Goal: Information Seeking & Learning: Learn about a topic

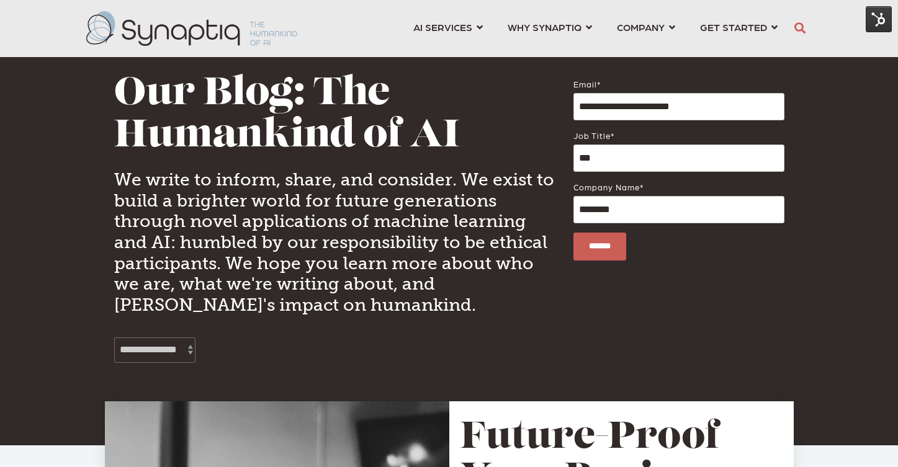
scroll to position [0, 6]
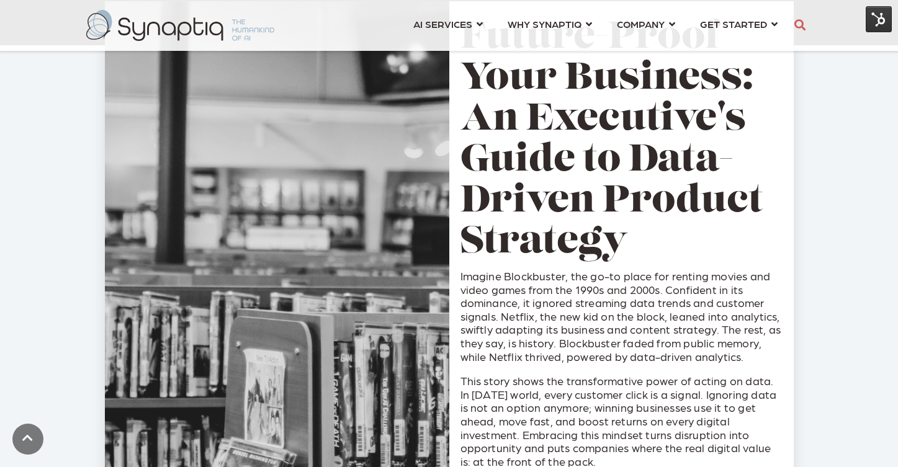
scroll to position [399, 0]
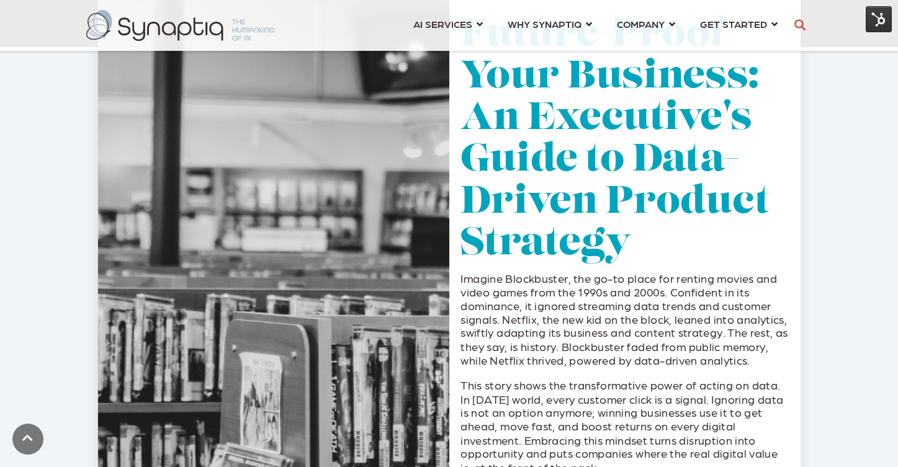
click at [652, 187] on link "Future-Proof Your Business: An Executive's Guide to Data-Driven Product Strategy" at bounding box center [615, 140] width 309 height 247
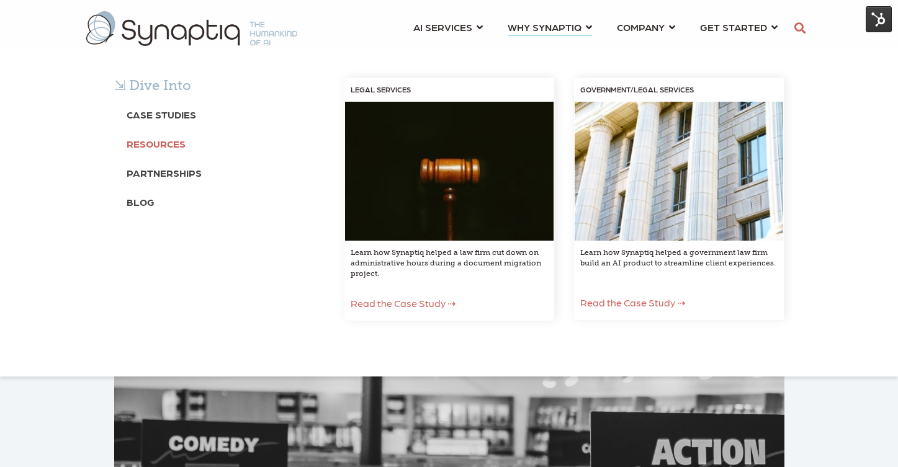
click at [168, 145] on b "Resources" at bounding box center [156, 144] width 59 height 12
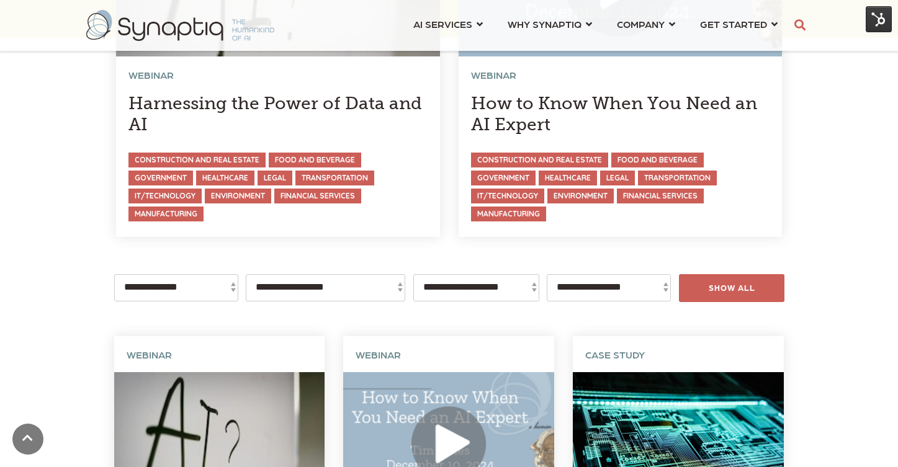
scroll to position [281, 0]
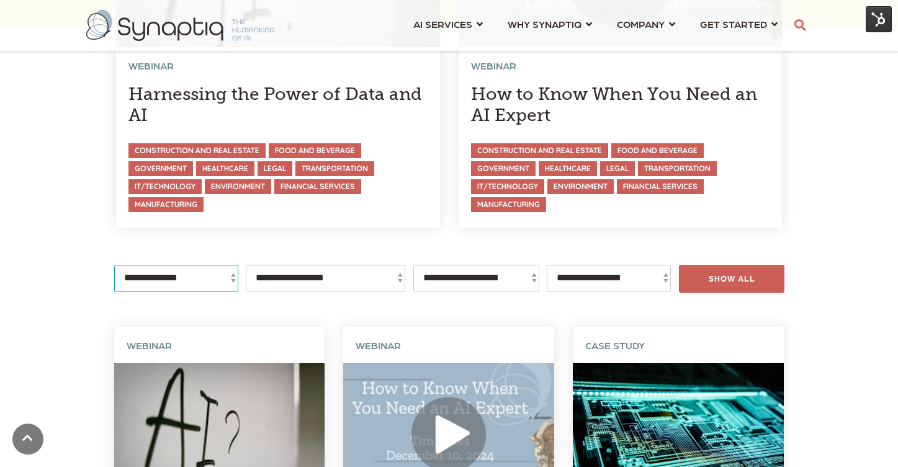
click at [188, 274] on select "**********" at bounding box center [176, 278] width 124 height 27
click at [114, 265] on select "**********" at bounding box center [176, 278] width 124 height 27
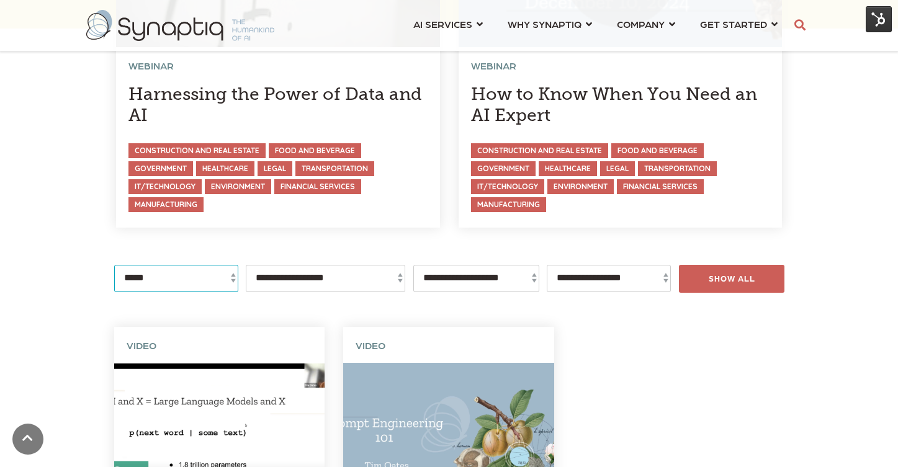
scroll to position [230, 0]
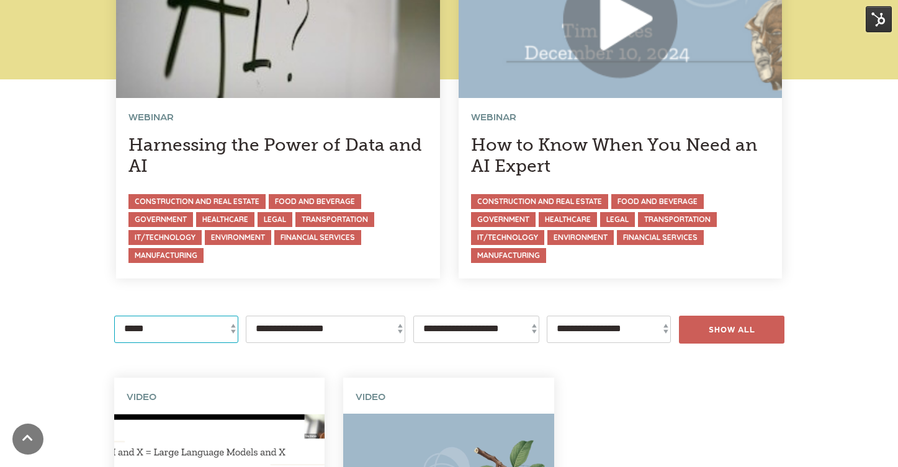
click at [199, 332] on select "**********" at bounding box center [176, 329] width 124 height 27
click at [114, 316] on select "**********" at bounding box center [176, 329] width 124 height 27
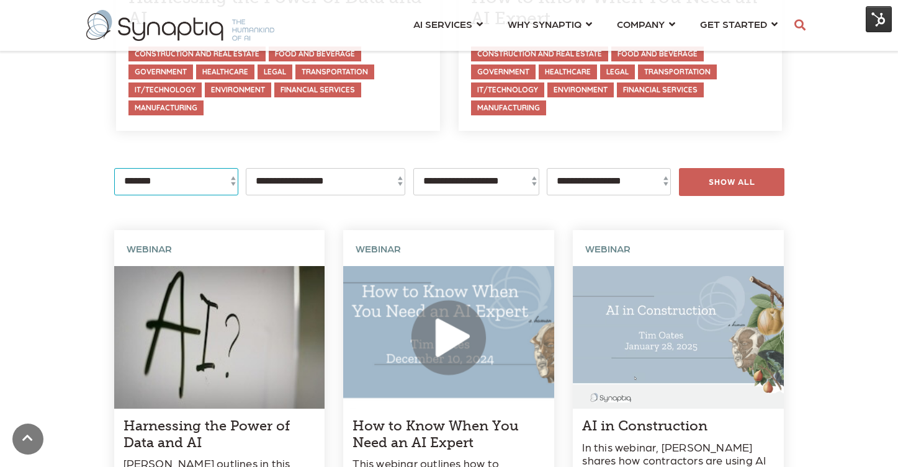
scroll to position [371, 0]
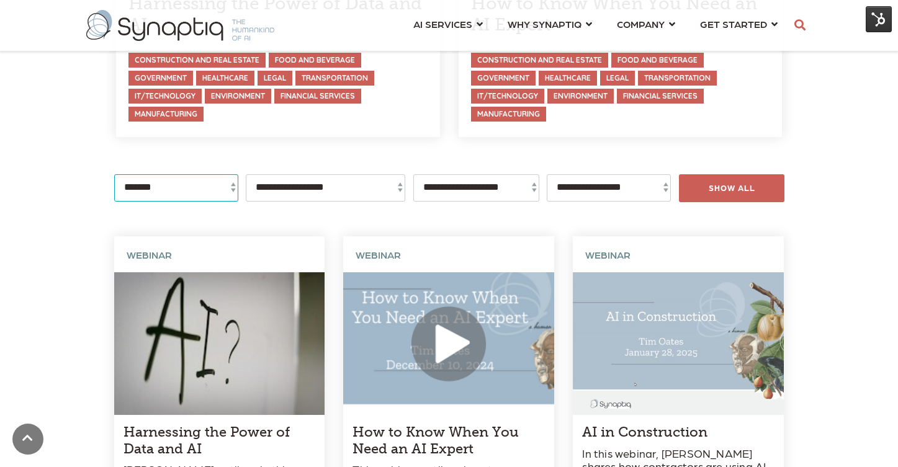
click at [137, 197] on select "**********" at bounding box center [176, 187] width 124 height 27
select select "**********"
click at [114, 174] on select "**********" at bounding box center [176, 187] width 124 height 27
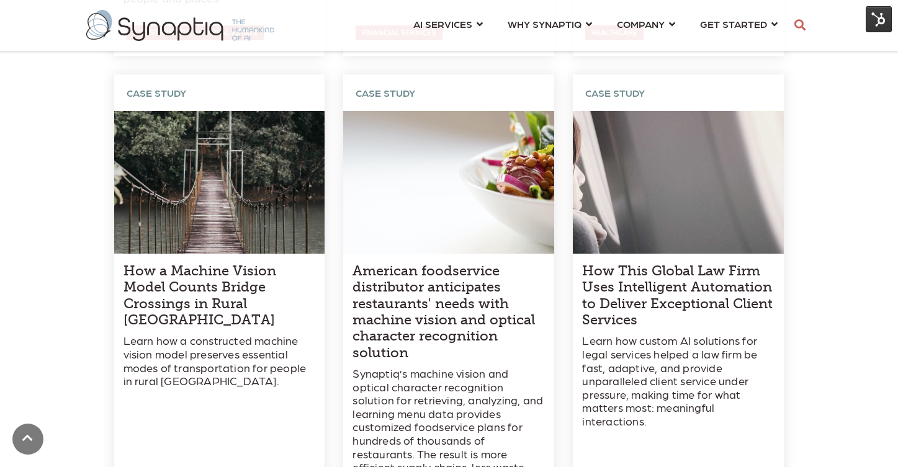
scroll to position [3551, 0]
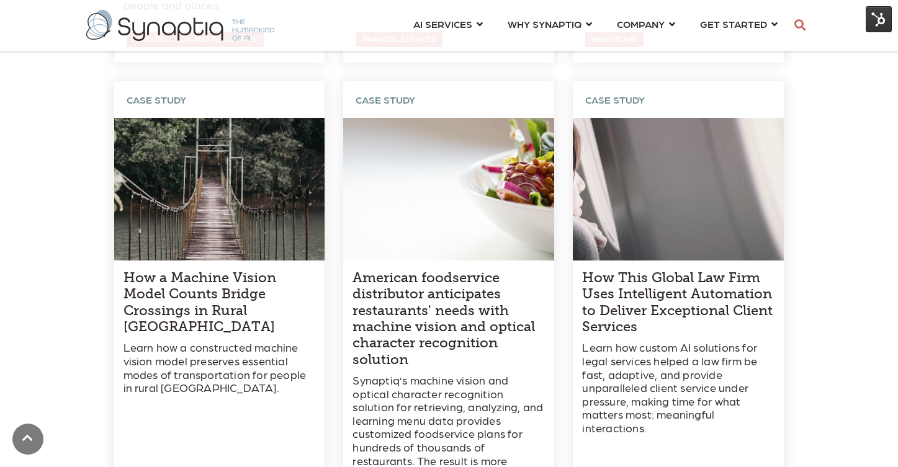
click at [223, 273] on link at bounding box center [219, 313] width 211 height 464
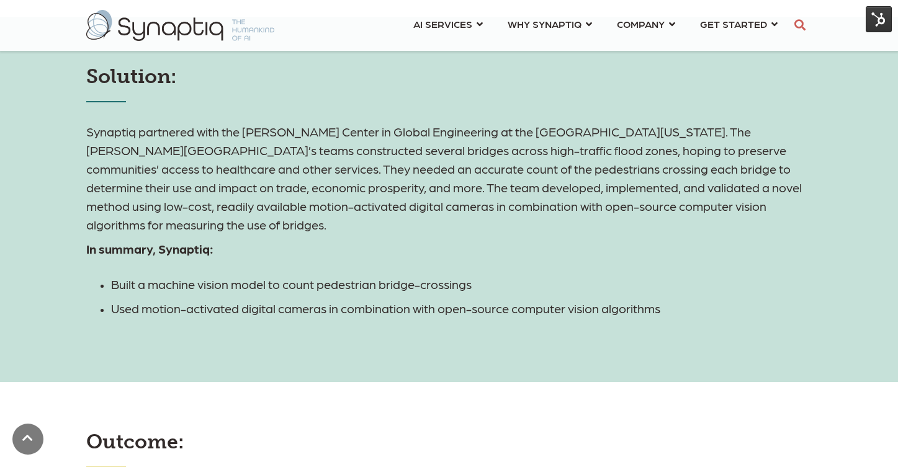
scroll to position [2439, 0]
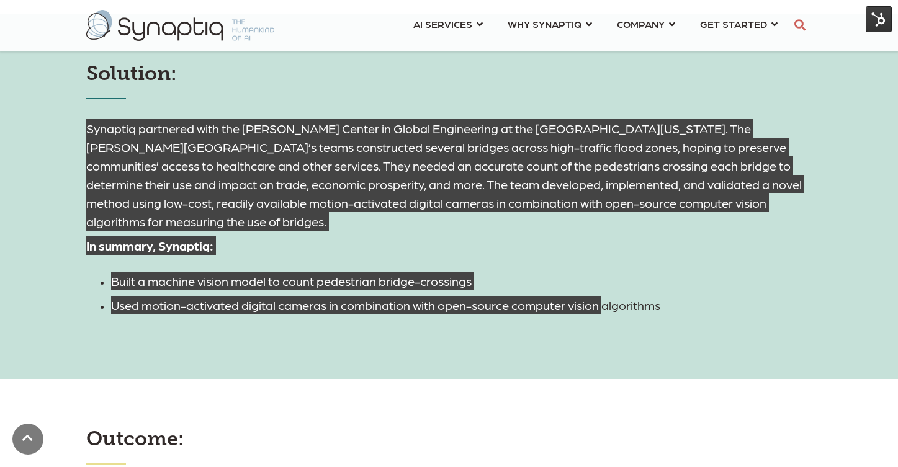
drag, startPoint x: 88, startPoint y: 129, endPoint x: 607, endPoint y: 300, distance: 546.0
click at [607, 300] on div "Synaptiq partnered with the Mortenson Center in Global Engineering at the Unive…" at bounding box center [449, 209] width 726 height 211
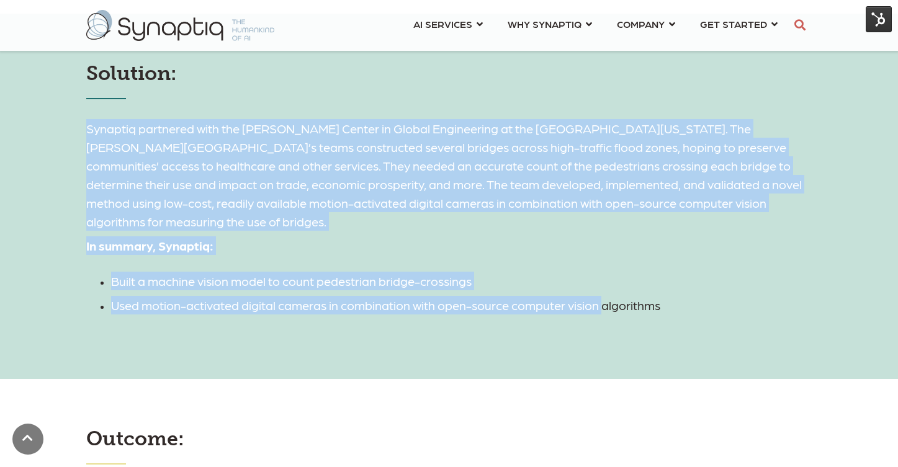
click at [171, 123] on span "Synaptiq partnered with the Mortenson Center in Global Engineering at the Unive…" at bounding box center [444, 175] width 716 height 108
drag, startPoint x: 87, startPoint y: 130, endPoint x: 654, endPoint y: 320, distance: 598.4
click at [654, 320] on div "Solution: Synaptiq partnered with the Mortenson Center in Global Engineering at…" at bounding box center [449, 197] width 898 height 366
copy div "Synaptiq partnered with the Mortenson Center in Global Engineering at the Unive…"
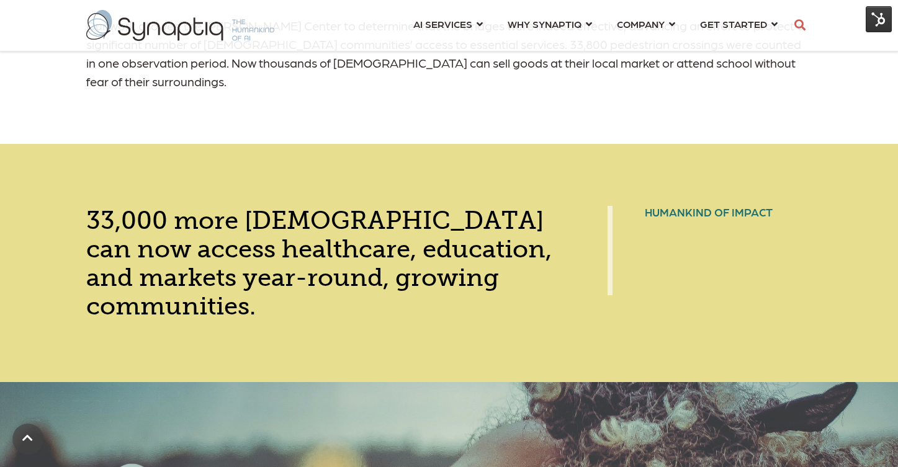
scroll to position [2914, 0]
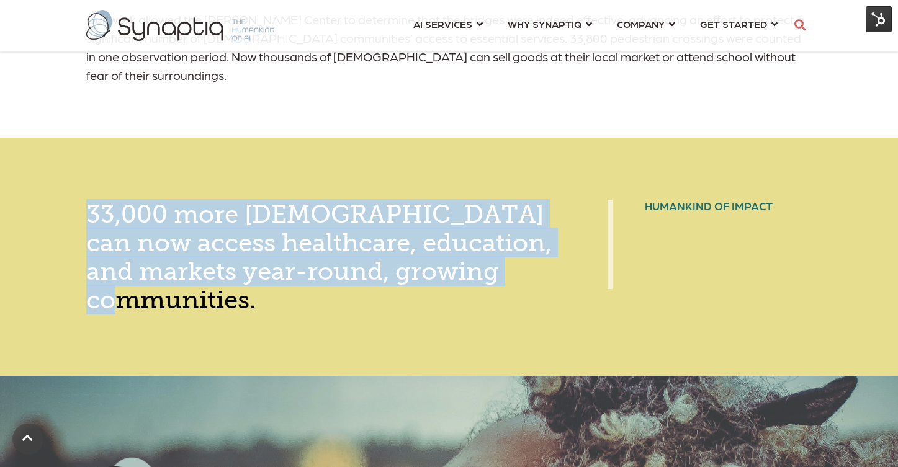
drag, startPoint x: 85, startPoint y: 212, endPoint x: 265, endPoint y: 297, distance: 199.4
click at [265, 297] on div "33,000 more Rwandans can now access healthcare, education, and markets year-rou…" at bounding box center [449, 257] width 745 height 114
copy span "33,000 more Rwandans can now access healthcare, education, and markets year-rou…"
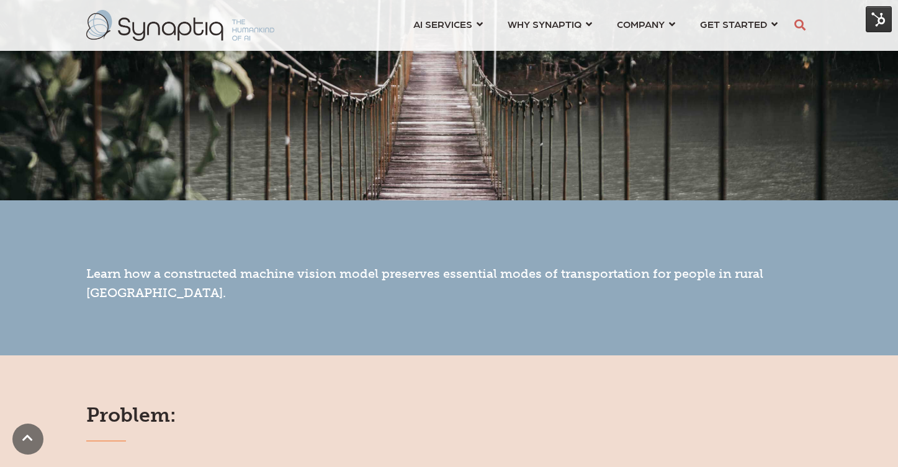
scroll to position [601, 0]
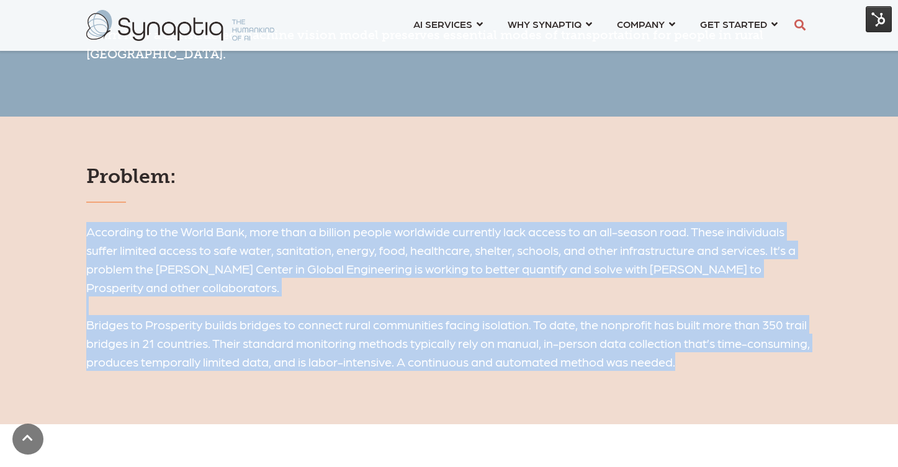
drag, startPoint x: 88, startPoint y: 233, endPoint x: 762, endPoint y: 368, distance: 687.5
click at [762, 368] on h6 "According to the World Bank, more than a billion people worldwide currently lac…" at bounding box center [449, 296] width 726 height 149
copy h6 "According to the World Bank, more than a billion people worldwide currently lac…"
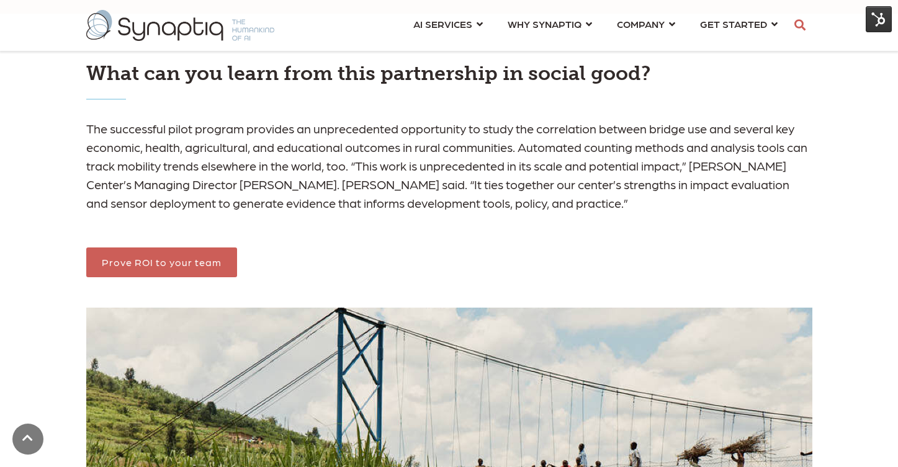
scroll to position [1015, 0]
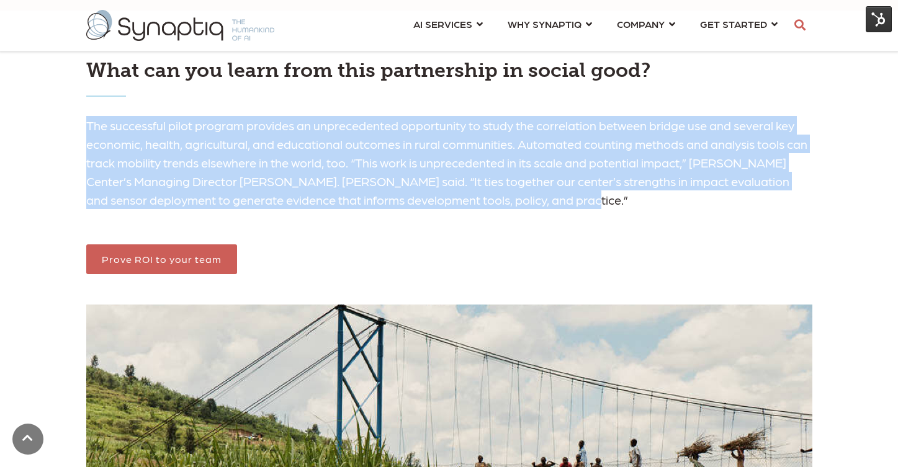
drag, startPoint x: 89, startPoint y: 124, endPoint x: 630, endPoint y: 196, distance: 546.1
click at [630, 196] on h6 "The successful pilot program provides an unprecedented opportunity to study the…" at bounding box center [449, 162] width 726 height 93
copy h6 "The successful pilot program provides an unprecedented opportunity to study the…"
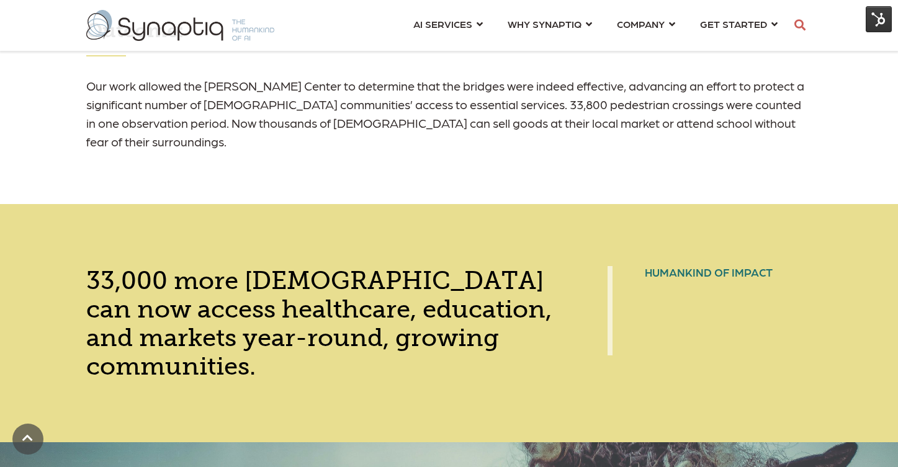
scroll to position [2845, 0]
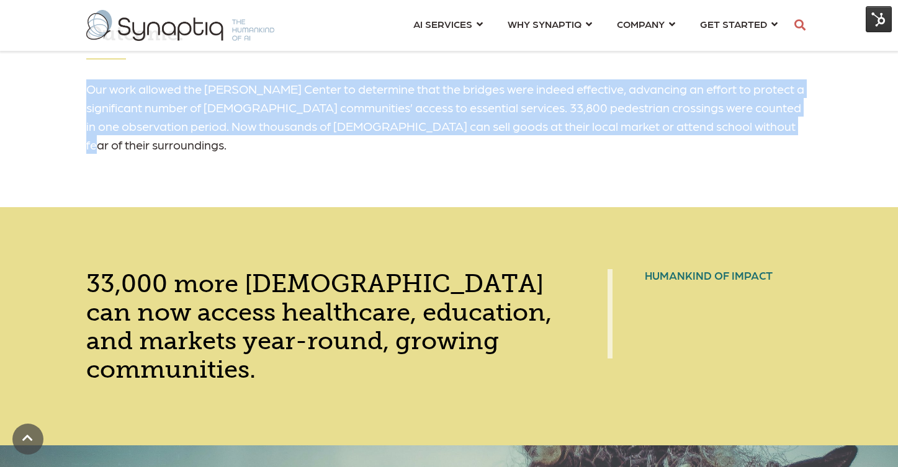
drag, startPoint x: 88, startPoint y: 92, endPoint x: 207, endPoint y: 147, distance: 131.1
click at [207, 147] on h6 "Our work allowed the Mortenson Center to determine that the bridges were indeed…" at bounding box center [449, 116] width 726 height 74
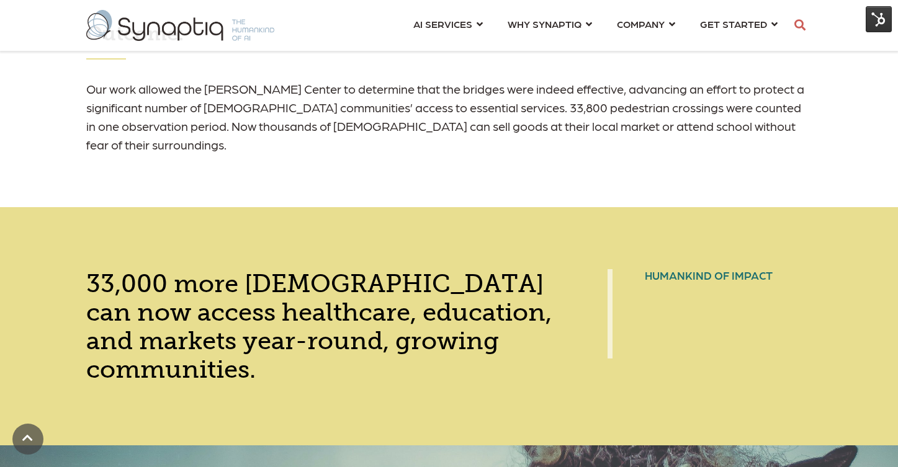
click at [86, 284] on span "33,000 more Rwandans can now access healthcare, education, and markets year-rou…" at bounding box center [319, 326] width 466 height 115
click at [96, 284] on span "33,000 more Rwandans can now access healthcare, education, and markets year-rou…" at bounding box center [319, 326] width 466 height 115
click at [151, 387] on div "33,000 more Rwandans can now access healthcare, education, and markets year-rou…" at bounding box center [449, 326] width 898 height 238
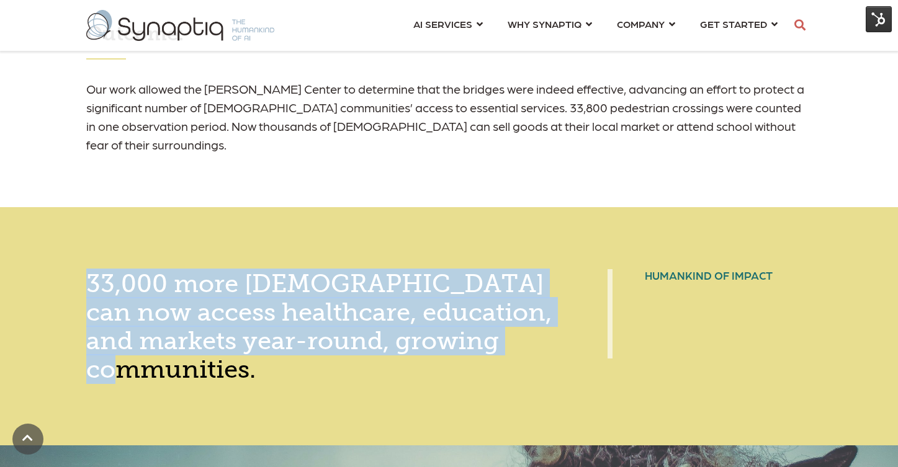
drag, startPoint x: 88, startPoint y: 281, endPoint x: 270, endPoint y: 380, distance: 207.3
click at [270, 380] on div "33,000 more Rwandans can now access healthcare, education, and markets year-rou…" at bounding box center [325, 326] width 478 height 114
copy span "33,000 more Rwandans can now access healthcare, education, and markets year-rou…"
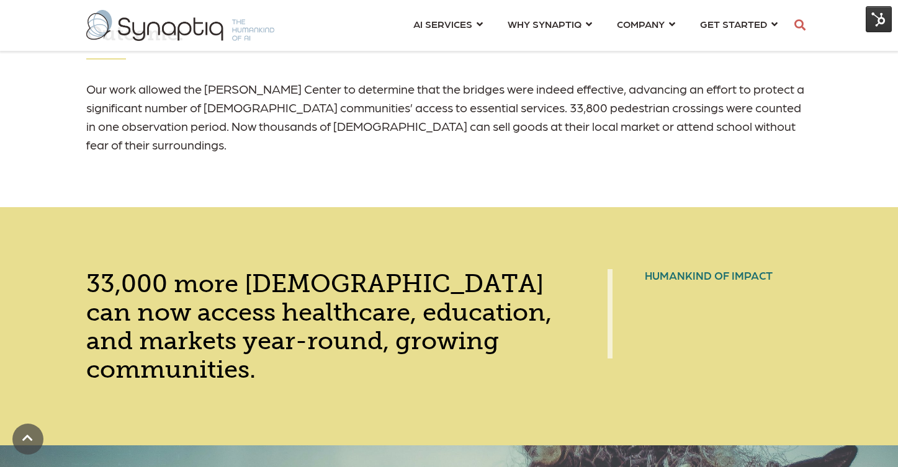
drag, startPoint x: 898, startPoint y: 314, endPoint x: 900, endPoint y: 434, distance: 119.8
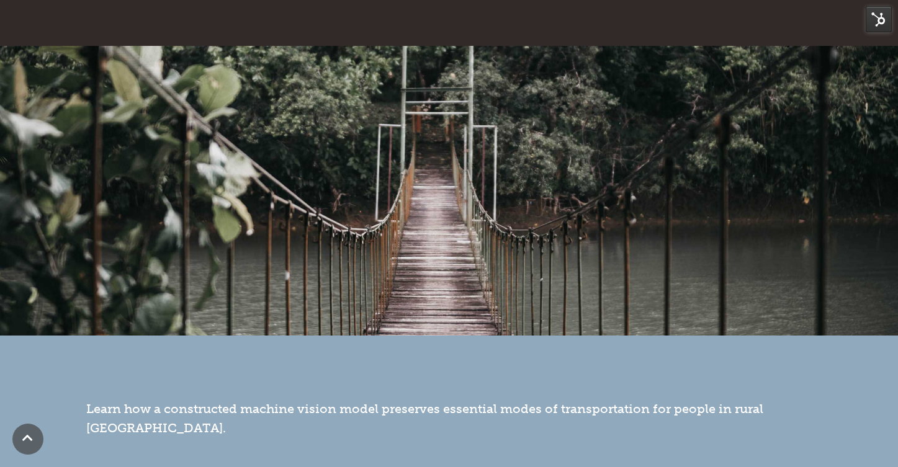
scroll to position [212, 0]
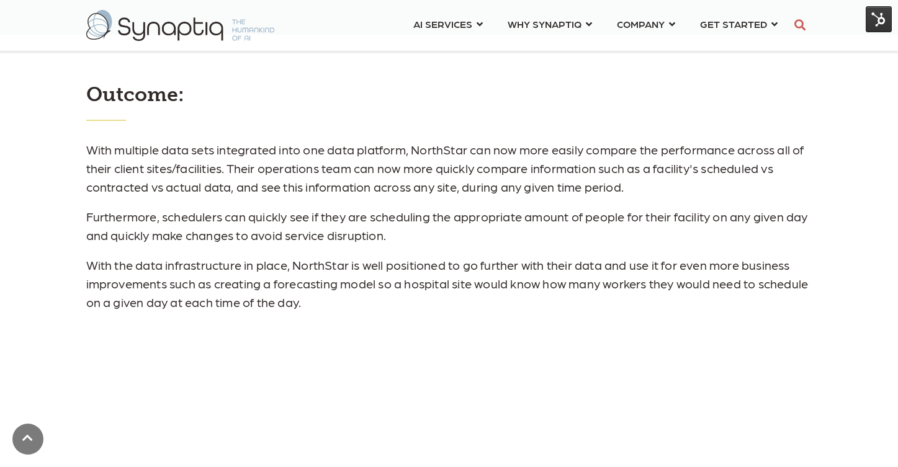
scroll to position [0, 6]
